Goal: Task Accomplishment & Management: Complete application form

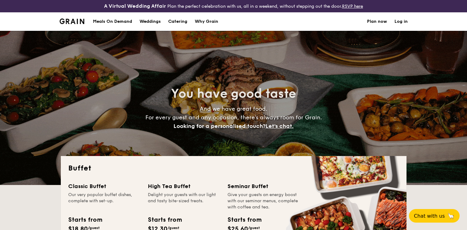
select select
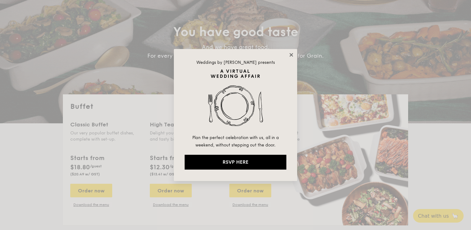
click at [292, 55] on icon at bounding box center [292, 55] width 6 height 6
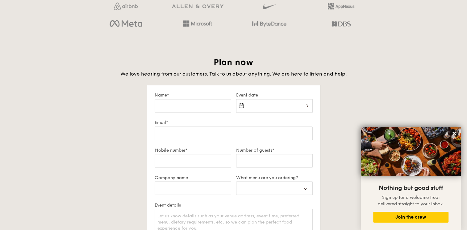
scroll to position [1021, 0]
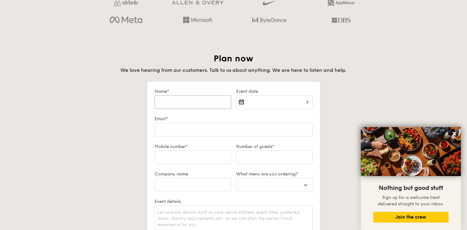
click at [203, 105] on input "Name*" at bounding box center [193, 102] width 77 height 14
type input "[PERSON_NAME]"
type input "[EMAIL_ADDRESS][DOMAIN_NAME]"
type input "83595572"
type input "SHARE"
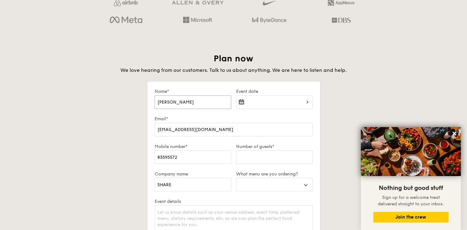
select select
click at [252, 104] on div at bounding box center [274, 105] width 77 height 21
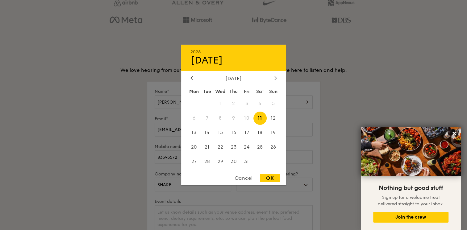
click at [276, 76] on icon at bounding box center [275, 78] width 2 height 4
click at [221, 119] on span "5" at bounding box center [220, 118] width 13 height 13
click at [269, 179] on div "OK" at bounding box center [270, 178] width 20 height 8
type input "[DATE]"
select select
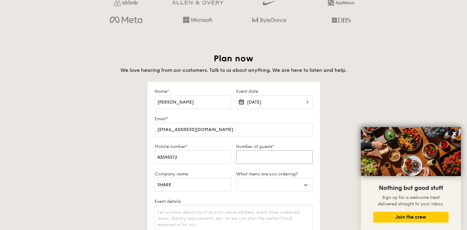
click at [251, 158] on input "Number of guests*" at bounding box center [274, 157] width 77 height 14
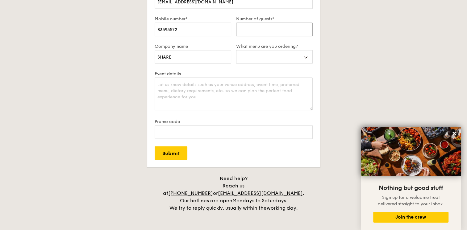
scroll to position [1114, 0]
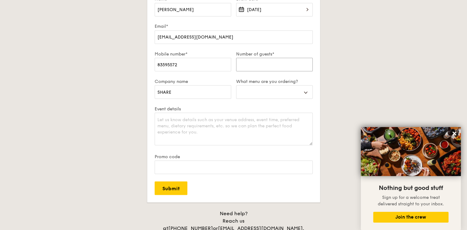
type input "~"
select select
type input "~2"
select select
type input "~20"
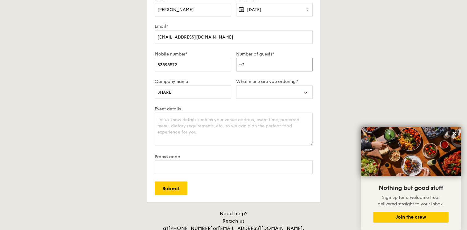
select select
type input "~200"
select select
type input "~200"
click at [260, 96] on select "Buffet Mini Buffet High Tea Canapés Meal Boxes Wedding" at bounding box center [274, 92] width 77 height 14
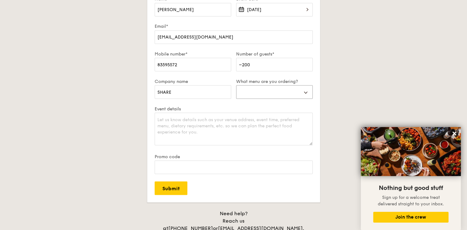
select select "buffet"
click at [236, 85] on select "Buffet Mini Buffet High Tea Canapés Meal Boxes Wedding" at bounding box center [274, 92] width 77 height 14
click at [199, 124] on textarea "Event details" at bounding box center [234, 129] width 158 height 33
click at [190, 93] on input "SHARE" at bounding box center [193, 92] width 77 height 14
click at [190, 94] on input "SHARE" at bounding box center [193, 92] width 77 height 14
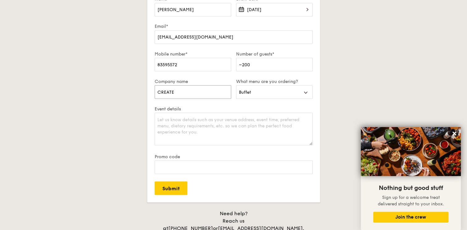
type input "CREATE"
click at [155, 181] on input "Submit" at bounding box center [171, 188] width 33 height 14
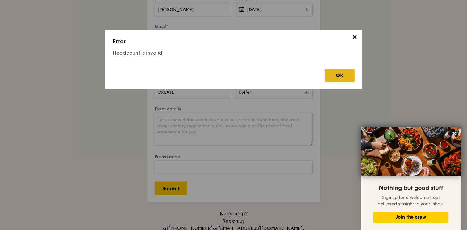
click at [339, 76] on div "OK" at bounding box center [340, 75] width 30 height 13
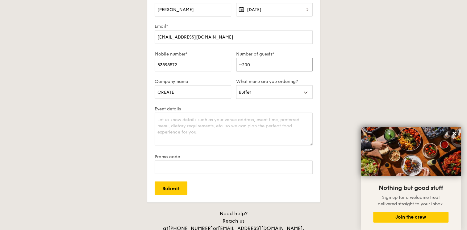
click at [243, 63] on input "~200" at bounding box center [274, 65] width 77 height 14
type input "~"
click at [185, 186] on input "Submit" at bounding box center [171, 188] width 33 height 14
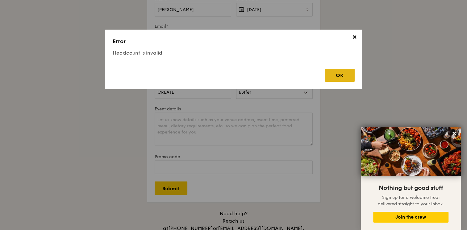
click at [344, 79] on div "OK" at bounding box center [340, 75] width 30 height 13
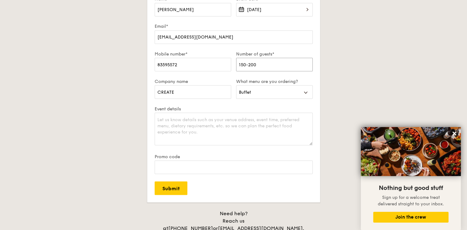
drag, startPoint x: 246, startPoint y: 62, endPoint x: 251, endPoint y: 64, distance: 4.8
click at [247, 63] on input "150-200" at bounding box center [274, 65] width 77 height 14
click at [155, 181] on input "Submit" at bounding box center [171, 188] width 33 height 14
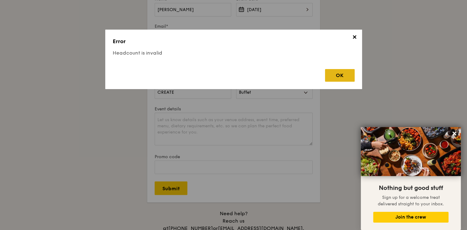
click at [354, 80] on div "OK" at bounding box center [340, 75] width 30 height 13
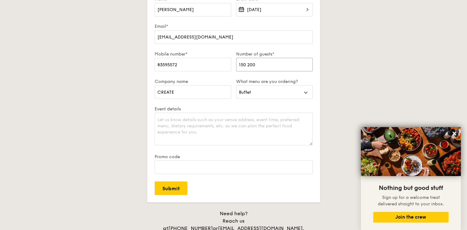
click at [249, 65] on input "150 200" at bounding box center [274, 65] width 77 height 14
click at [247, 62] on input "150" at bounding box center [274, 65] width 77 height 14
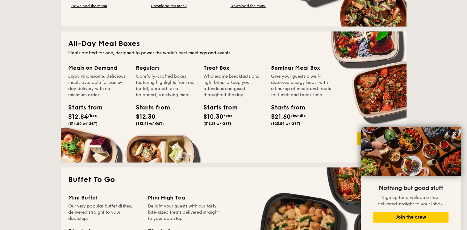
scroll to position [250, 0]
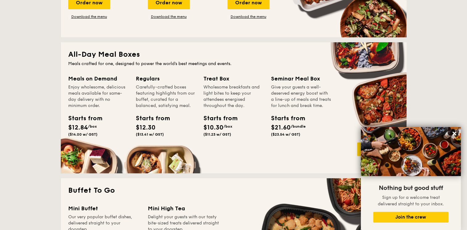
type input "200"
